Goal: Task Accomplishment & Management: Manage account settings

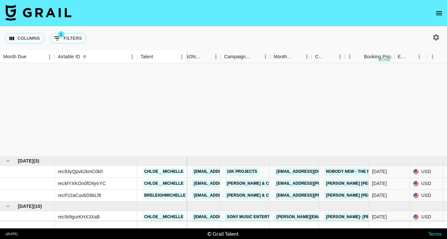
scroll to position [121, 98]
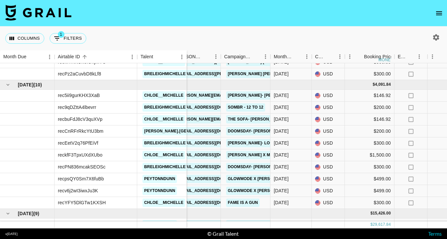
click at [441, 12] on icon "open drawer" at bounding box center [439, 13] width 6 height 4
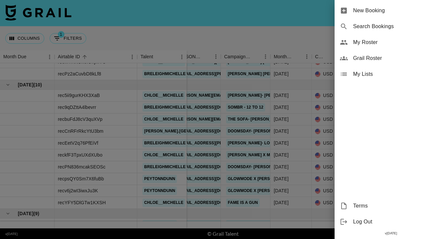
click at [377, 45] on span "My Roster" at bounding box center [397, 42] width 89 height 8
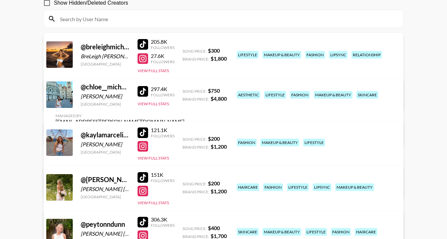
scroll to position [48, 0]
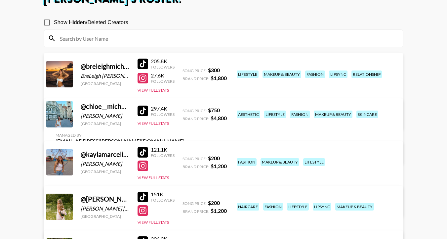
click at [185, 115] on link "View/Edit Details" at bounding box center [120, 118] width 129 height 7
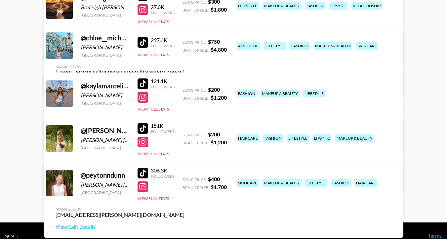
scroll to position [126, 0]
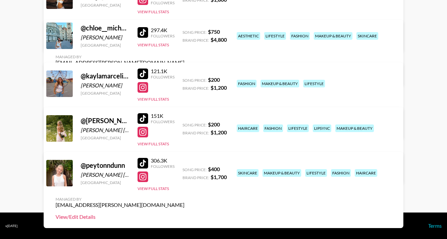
click at [185, 213] on link "View/Edit Details" at bounding box center [120, 216] width 129 height 7
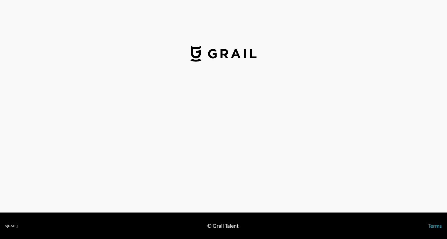
select select "USD"
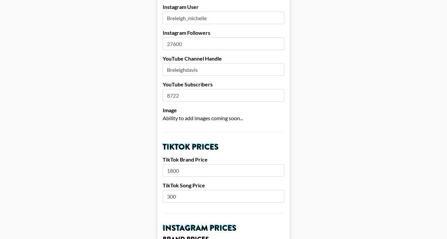
scroll to position [123, 0]
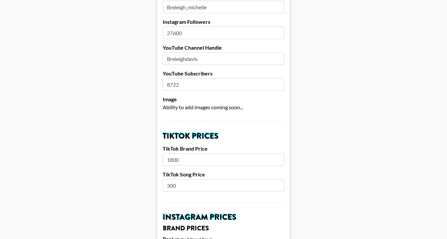
drag, startPoint x: 185, startPoint y: 151, endPoint x: 144, endPoint y: 151, distance: 41.0
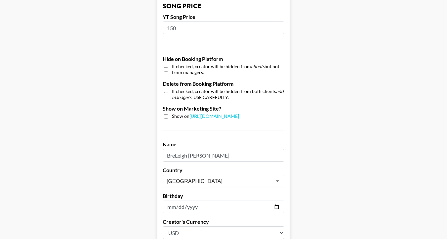
scroll to position [659, 0]
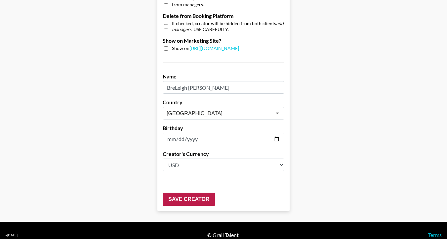
type input "2000"
click at [183, 193] on input "Save Creator" at bounding box center [189, 199] width 52 height 13
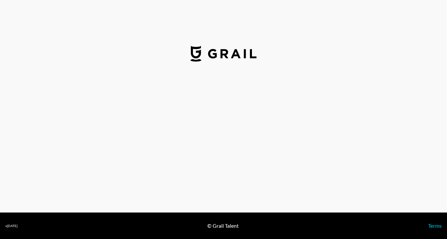
select select "USD"
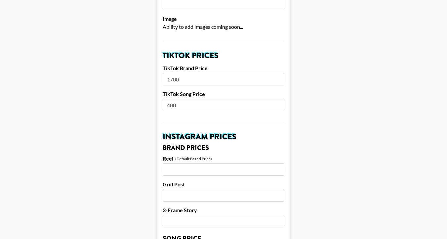
scroll to position [208, 0]
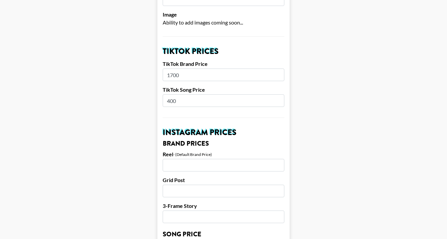
drag, startPoint x: 184, startPoint y: 66, endPoint x: 159, endPoint y: 66, distance: 24.2
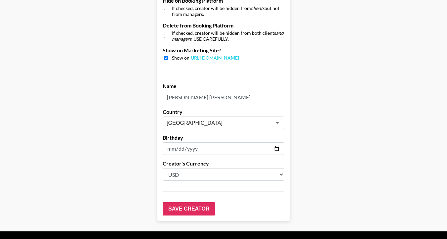
scroll to position [659, 0]
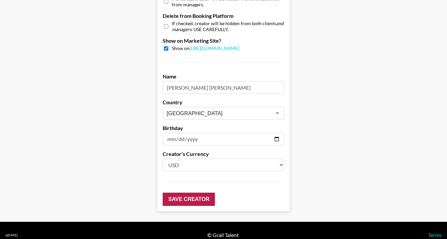
type input "2000"
click at [190, 193] on input "Save Creator" at bounding box center [189, 199] width 52 height 13
